Goal: Entertainment & Leisure: Browse casually

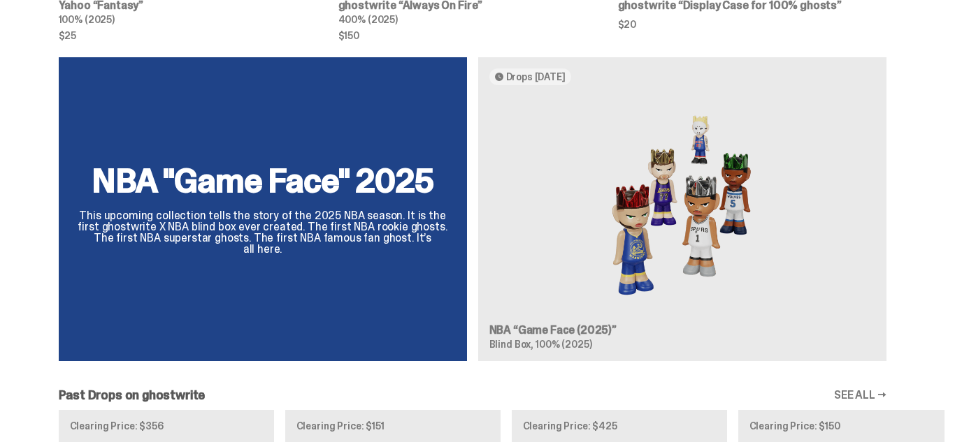
scroll to position [870, 0]
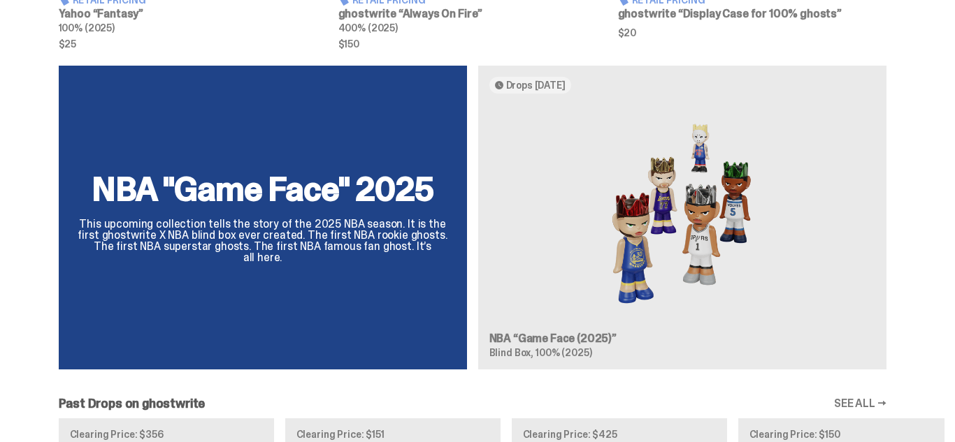
click at [535, 92] on div "NBA "Game Face" 2025 This upcoming collection tells the story of the 2025 NBA s…" at bounding box center [472, 223] width 944 height 315
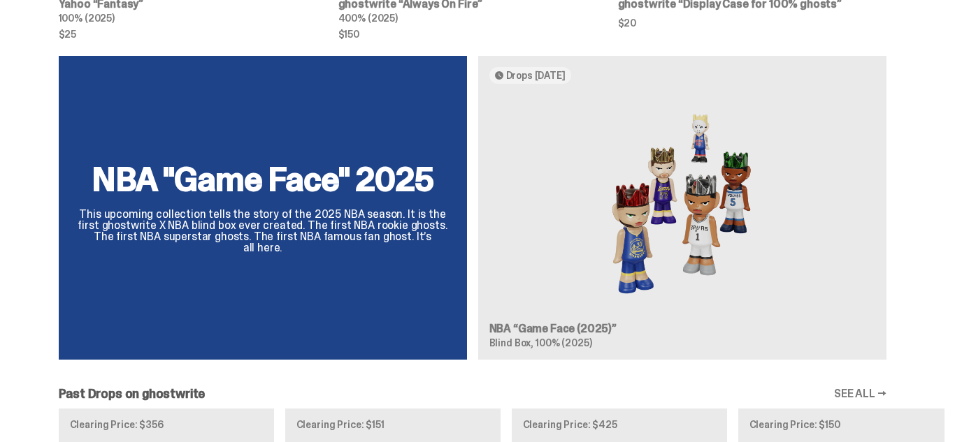
scroll to position [853, 0]
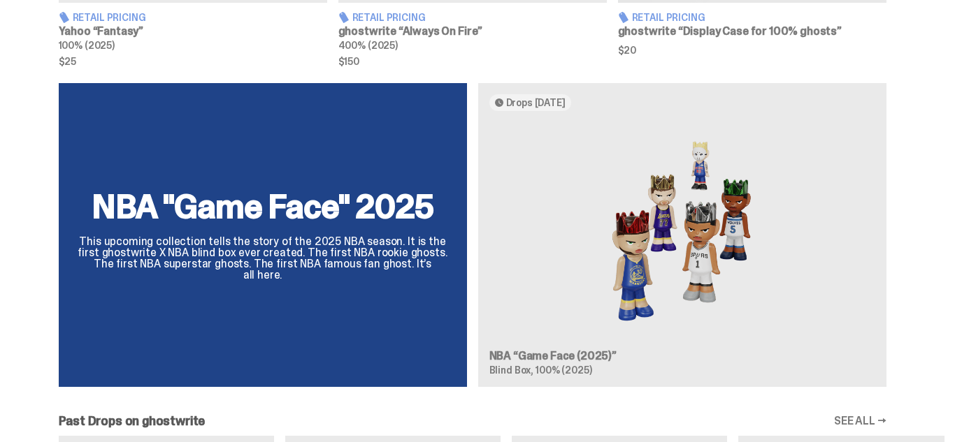
click at [630, 107] on div "NBA "Game Face" 2025 This upcoming collection tells the story of the 2025 NBA s…" at bounding box center [472, 240] width 944 height 315
click at [247, 245] on div "NBA "Game Face" 2025 This upcoming collection tells the story of the 2025 NBA s…" at bounding box center [472, 240] width 944 height 315
click at [680, 259] on div "NBA "Game Face" 2025 This upcoming collection tells the story of the 2025 NBA s…" at bounding box center [472, 240] width 944 height 315
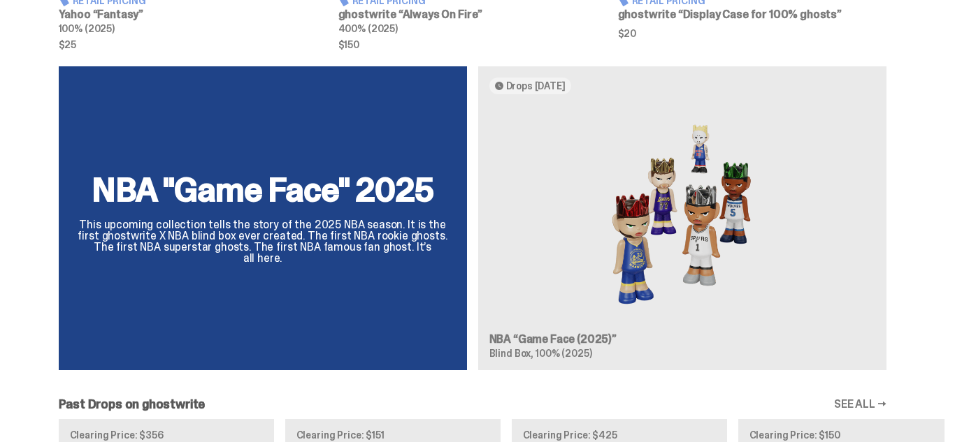
scroll to position [848, 0]
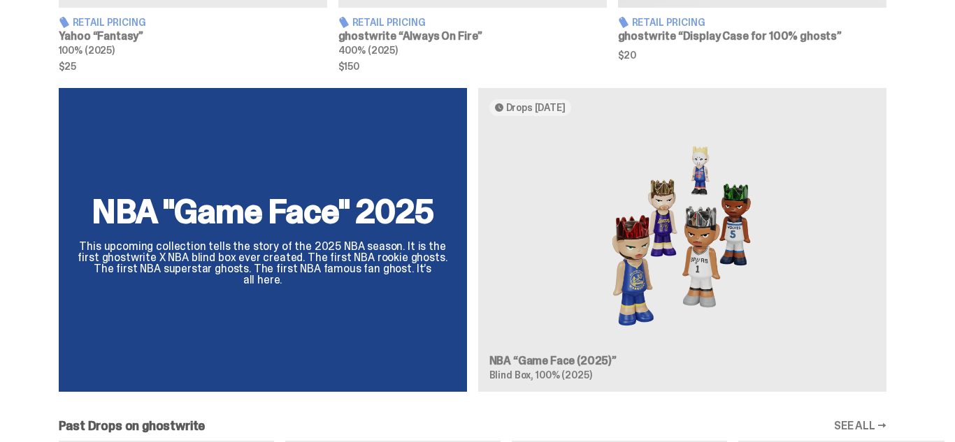
click at [523, 110] on div "NBA "Game Face" 2025 This upcoming collection tells the story of the 2025 NBA s…" at bounding box center [472, 245] width 944 height 315
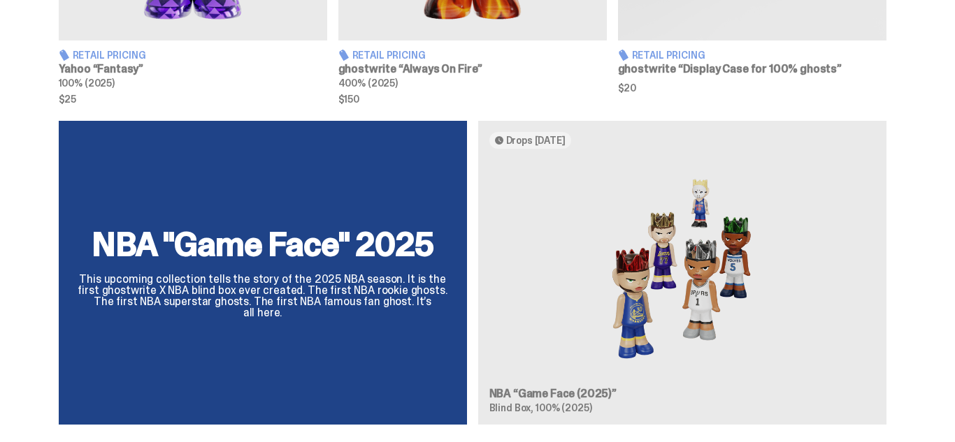
scroll to position [828, 0]
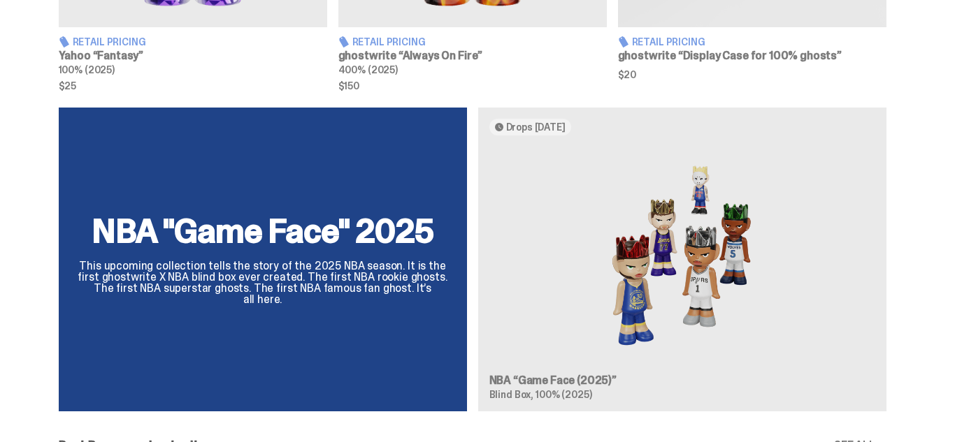
click at [600, 254] on div "NBA "Game Face" 2025 This upcoming collection tells the story of the 2025 NBA s…" at bounding box center [472, 265] width 944 height 315
click at [679, 273] on div "NBA "Game Face" 2025 This upcoming collection tells the story of the 2025 NBA s…" at bounding box center [472, 265] width 944 height 315
click at [679, 272] on div "NBA "Game Face" 2025 This upcoming collection tells the story of the 2025 NBA s…" at bounding box center [472, 265] width 944 height 315
click at [679, 271] on div "NBA "Game Face" 2025 This upcoming collection tells the story of the 2025 NBA s…" at bounding box center [472, 265] width 944 height 315
click at [678, 269] on div "NBA "Game Face" 2025 This upcoming collection tells the story of the 2025 NBA s…" at bounding box center [472, 265] width 944 height 315
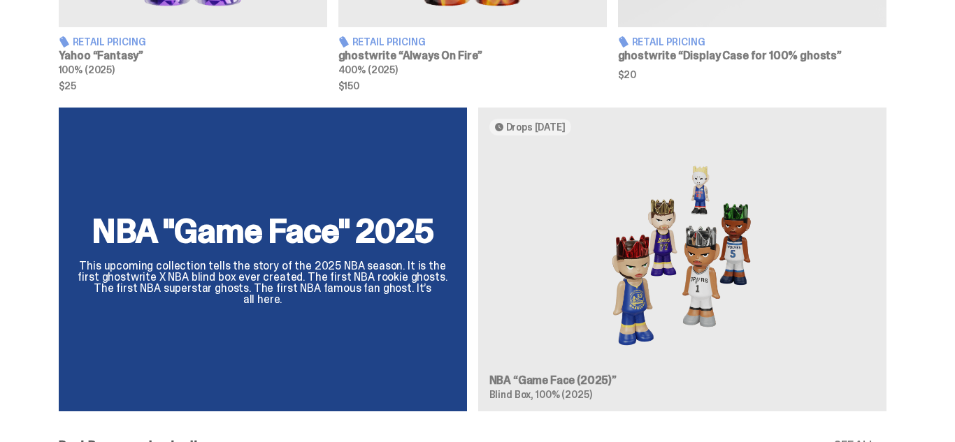
click at [356, 273] on div "NBA "Game Face" 2025 This upcoming collection tells the story of the 2025 NBA s…" at bounding box center [472, 265] width 944 height 315
click at [354, 275] on div "NBA "Game Face" 2025 This upcoming collection tells the story of the 2025 NBA s…" at bounding box center [472, 265] width 944 height 315
click at [254, 268] on div "NBA "Game Face" 2025 This upcoming collection tells the story of the 2025 NBA s…" at bounding box center [472, 265] width 944 height 315
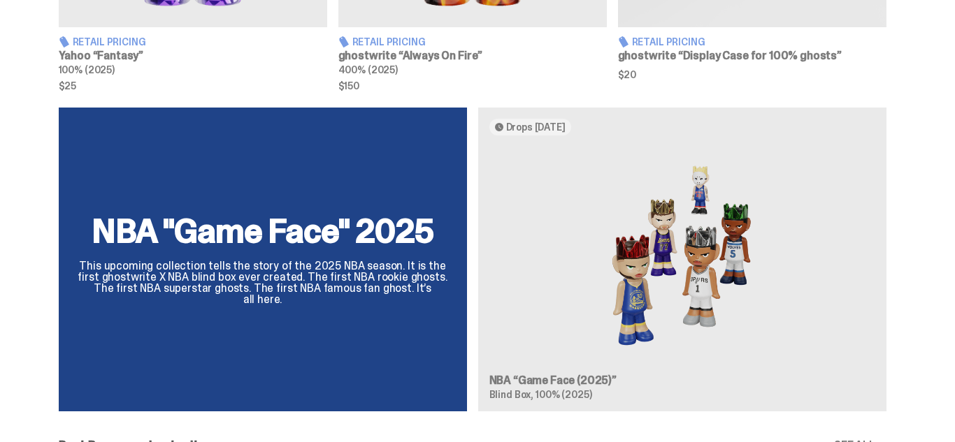
click at [233, 264] on div "NBA "Game Face" 2025 This upcoming collection tells the story of the 2025 NBA s…" at bounding box center [472, 265] width 944 height 315
click at [233, 259] on div "NBA "Game Face" 2025 This upcoming collection tells the story of the 2025 NBA s…" at bounding box center [472, 265] width 944 height 315
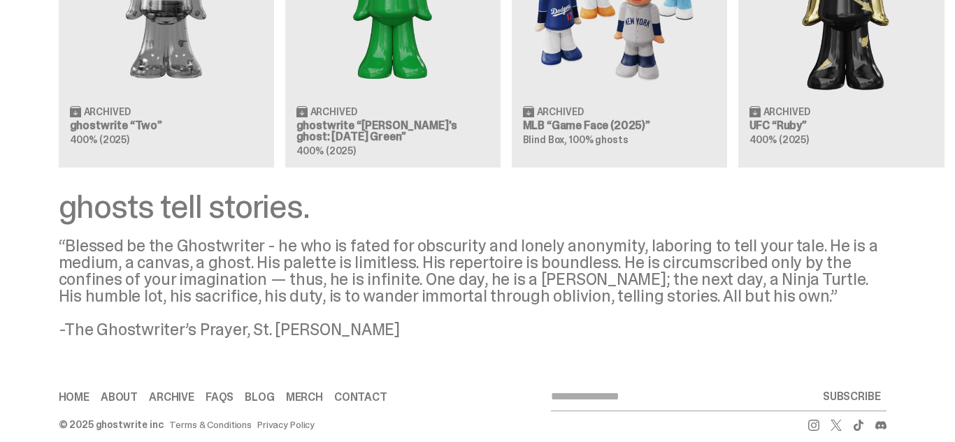
scroll to position [952, 0]
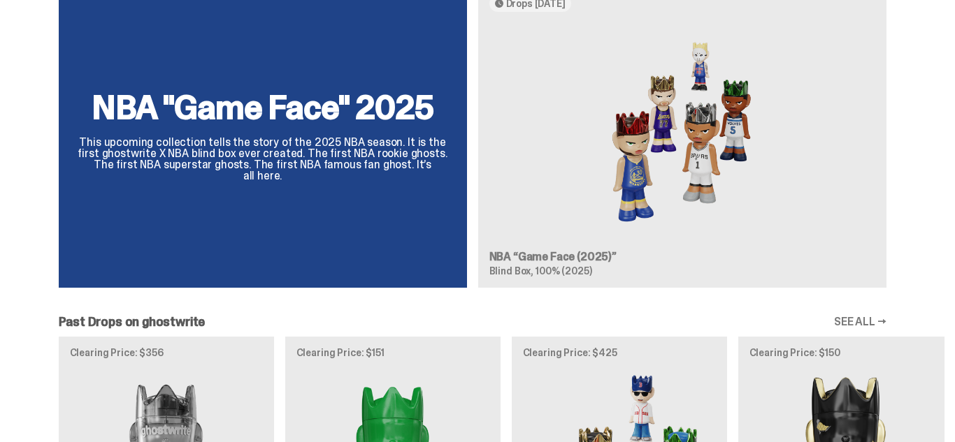
click at [586, 252] on div "NBA "Game Face" 2025 This upcoming collection tells the story of the 2025 NBA s…" at bounding box center [472, 141] width 944 height 315
click at [655, 228] on div "NBA "Game Face" 2025 This upcoming collection tells the story of the 2025 NBA s…" at bounding box center [472, 141] width 944 height 315
click at [693, 197] on div "NBA "Game Face" 2025 This upcoming collection tells the story of the 2025 NBA s…" at bounding box center [472, 141] width 944 height 315
click at [723, 175] on div "NBA "Game Face" 2025 This upcoming collection tells the story of the 2025 NBA s…" at bounding box center [472, 141] width 944 height 315
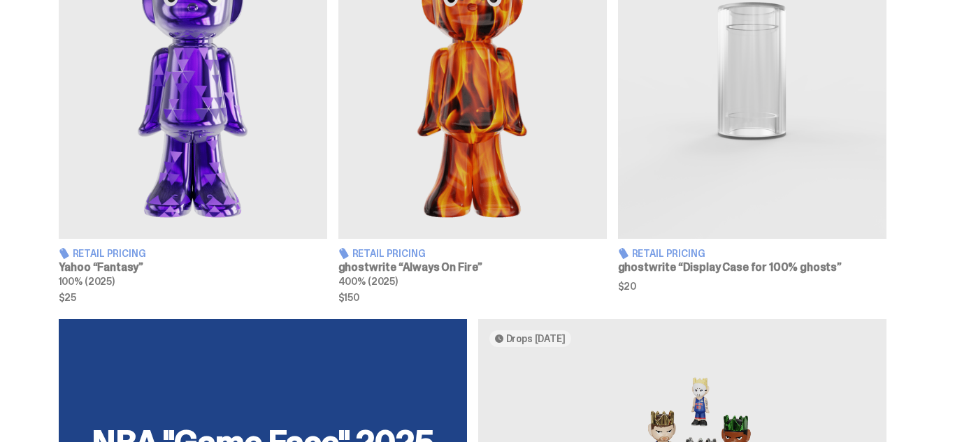
scroll to position [627, 0]
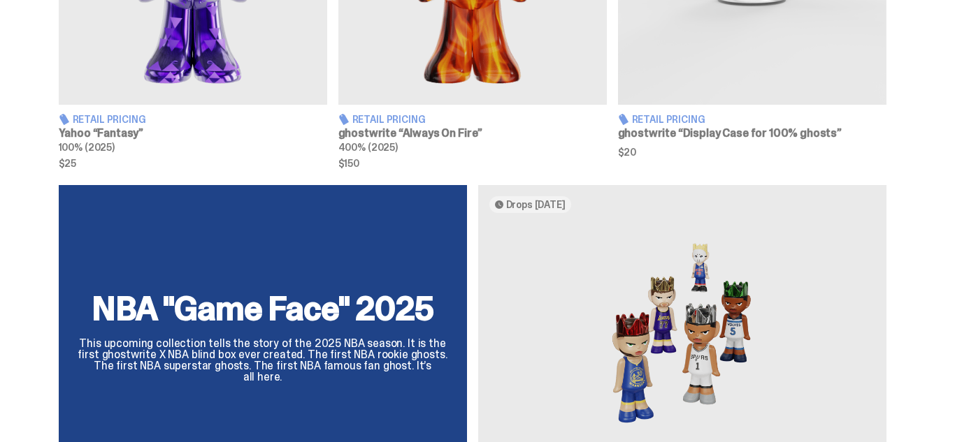
scroll to position [765, 0]
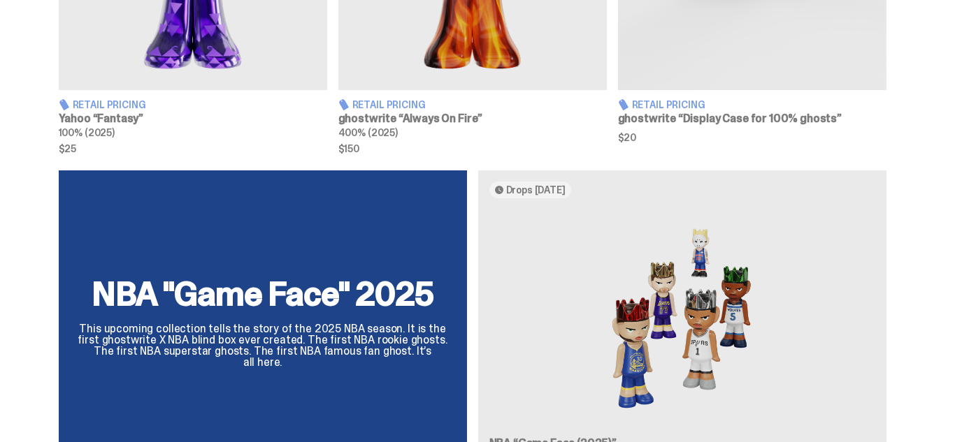
click at [682, 351] on div "NBA "Game Face" 2025 This upcoming collection tells the story of the 2025 NBA s…" at bounding box center [472, 328] width 944 height 315
click at [328, 326] on div "NBA "Game Face" 2025 This upcoming collection tells the story of the 2025 NBA s…" at bounding box center [472, 328] width 944 height 315
click at [252, 324] on div "NBA "Game Face" 2025 This upcoming collection tells the story of the 2025 NBA s…" at bounding box center [472, 328] width 944 height 315
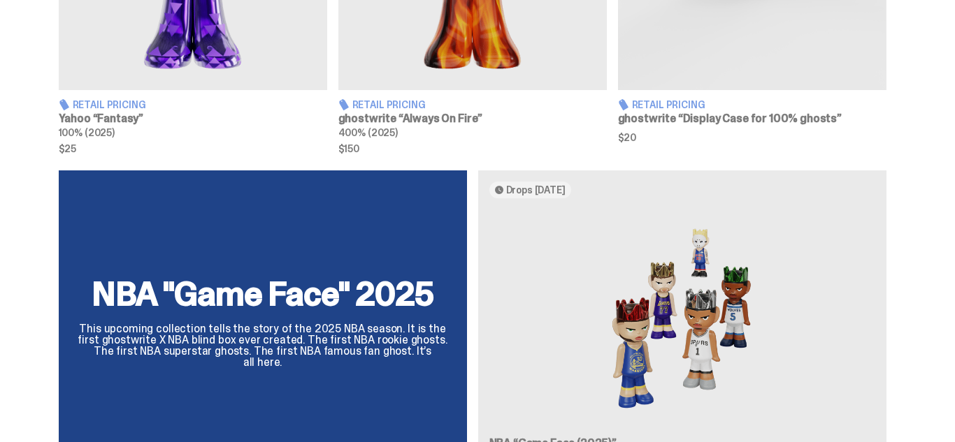
click at [242, 321] on div "NBA "Game Face" 2025 This upcoming collection tells the story of the 2025 NBA s…" at bounding box center [472, 328] width 944 height 315
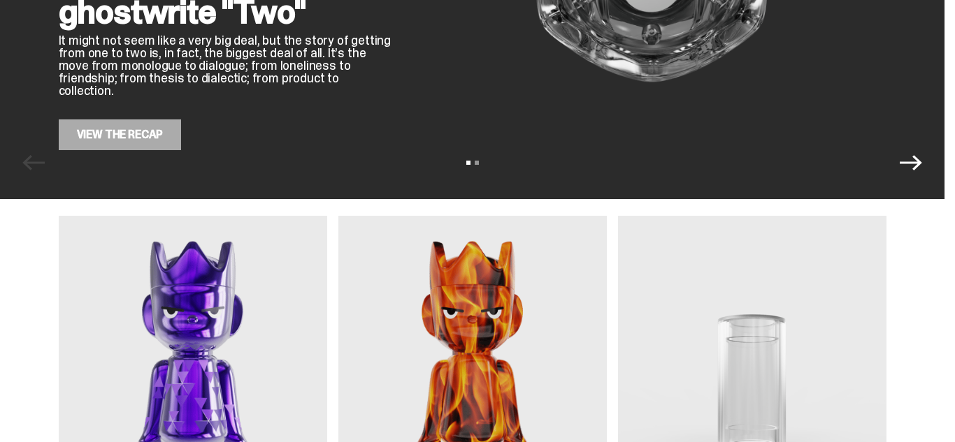
scroll to position [0, 0]
